Goal: Navigation & Orientation: Find specific page/section

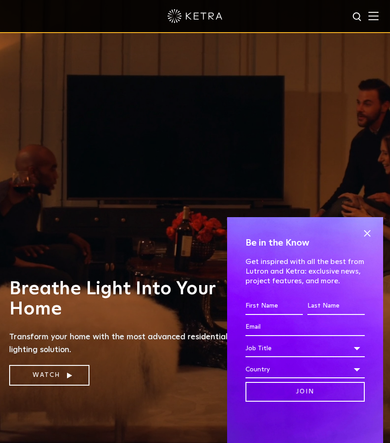
click at [371, 18] on img at bounding box center [373, 15] width 10 height 9
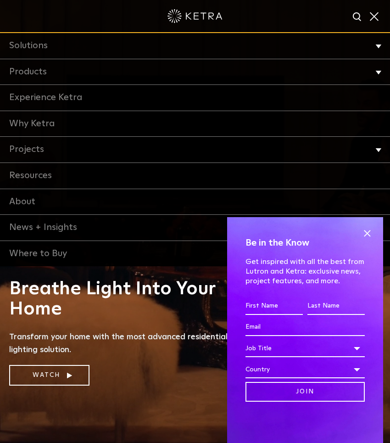
click at [38, 150] on link "Projects" at bounding box center [195, 150] width 390 height 26
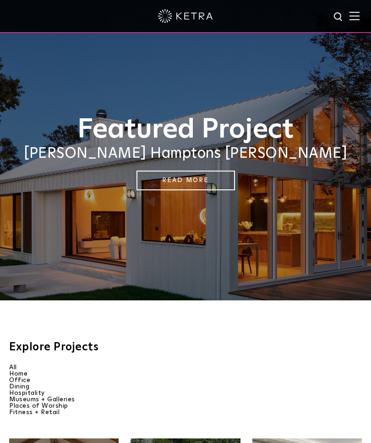
click at [354, 20] on img at bounding box center [355, 15] width 10 height 9
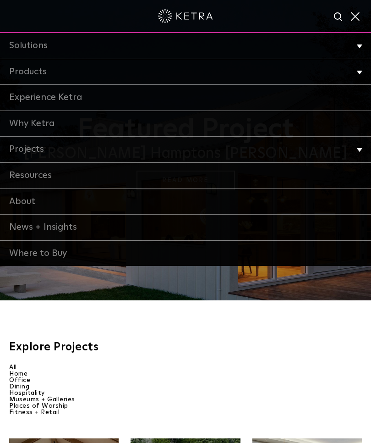
click at [324, 386] on li "Dining" at bounding box center [185, 386] width 353 height 6
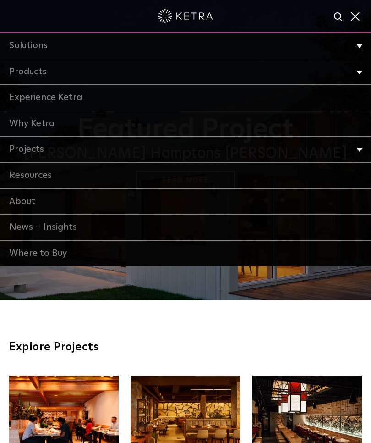
click at [72, 99] on link "Experience Ketra" at bounding box center [185, 98] width 371 height 26
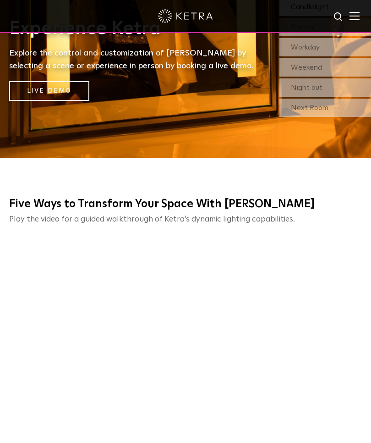
scroll to position [280, 0]
